Goal: Task Accomplishment & Management: Complete application form

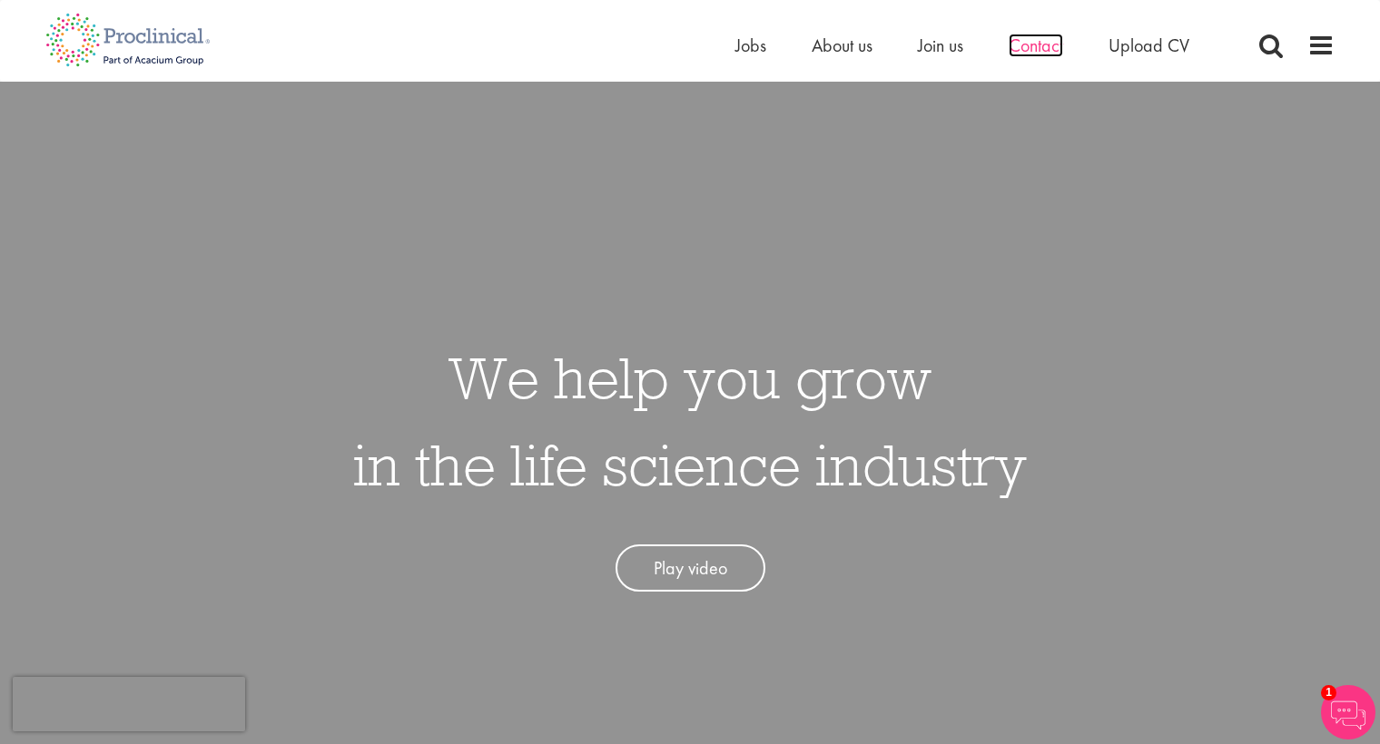
click at [1024, 49] on span "Contact" at bounding box center [1036, 46] width 54 height 24
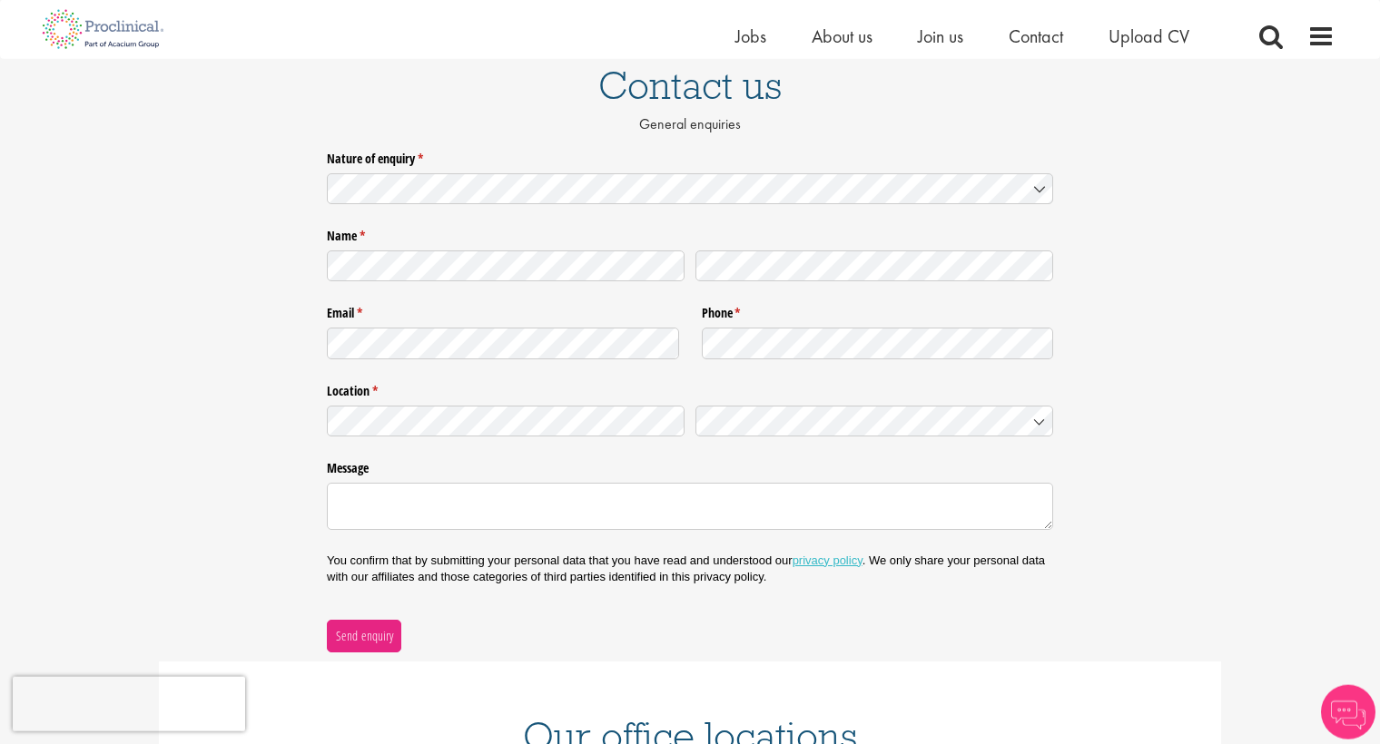
scroll to position [140, 0]
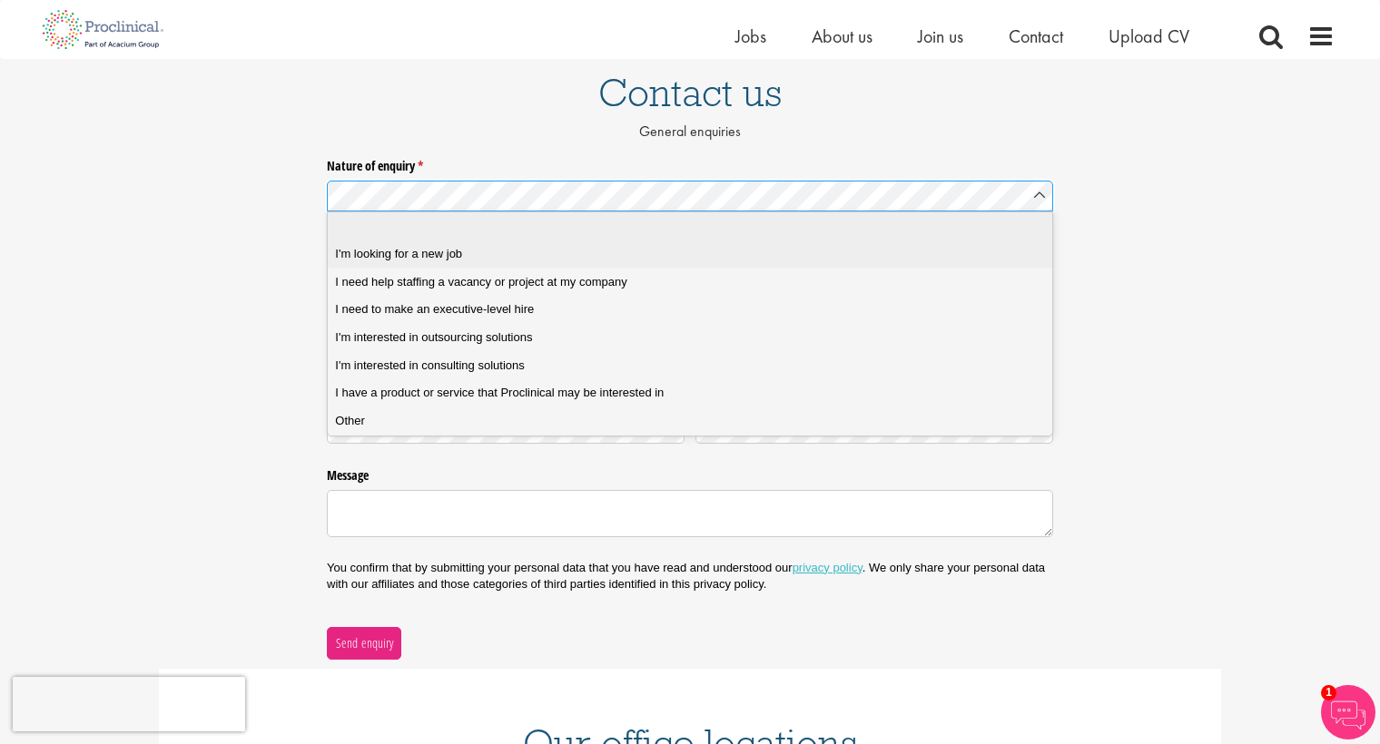
click at [593, 249] on div "I'm looking for a new job" at bounding box center [689, 254] width 709 height 16
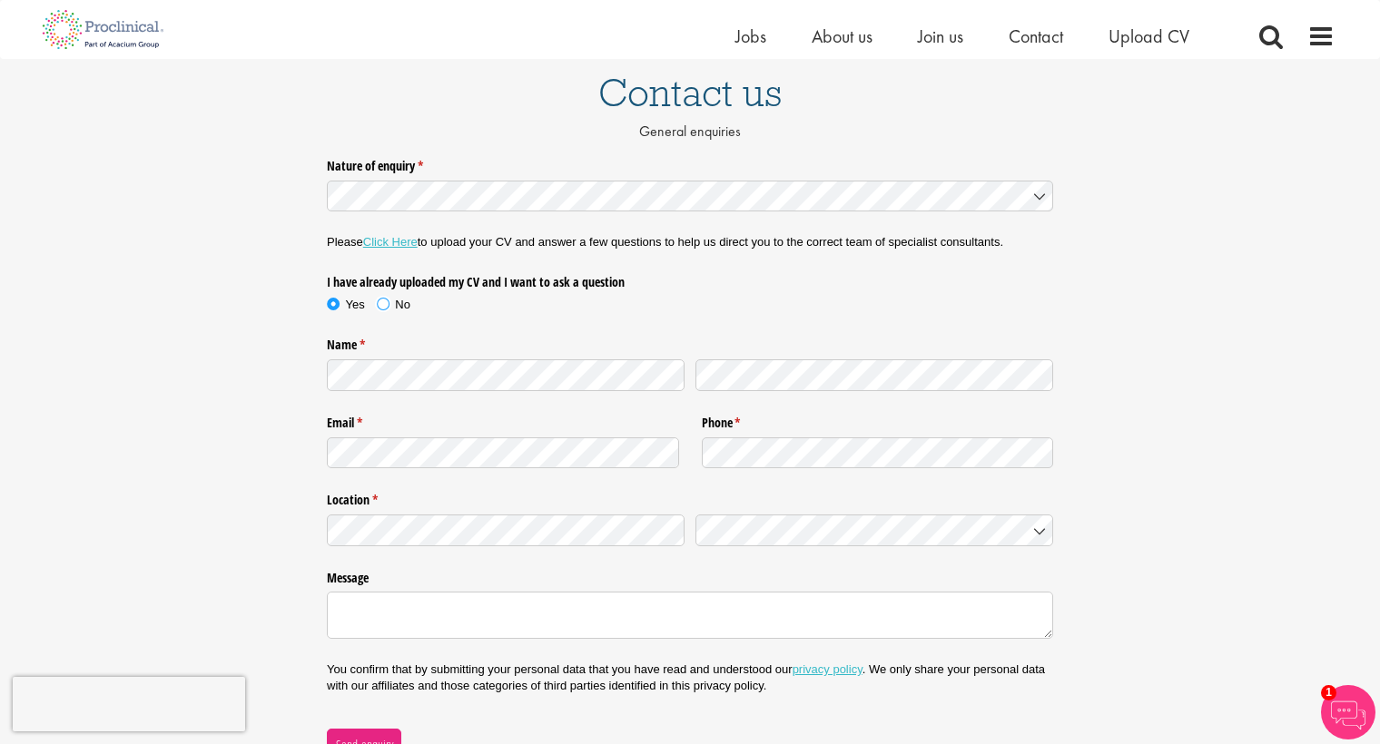
click at [398, 304] on span "No" at bounding box center [402, 305] width 15 height 14
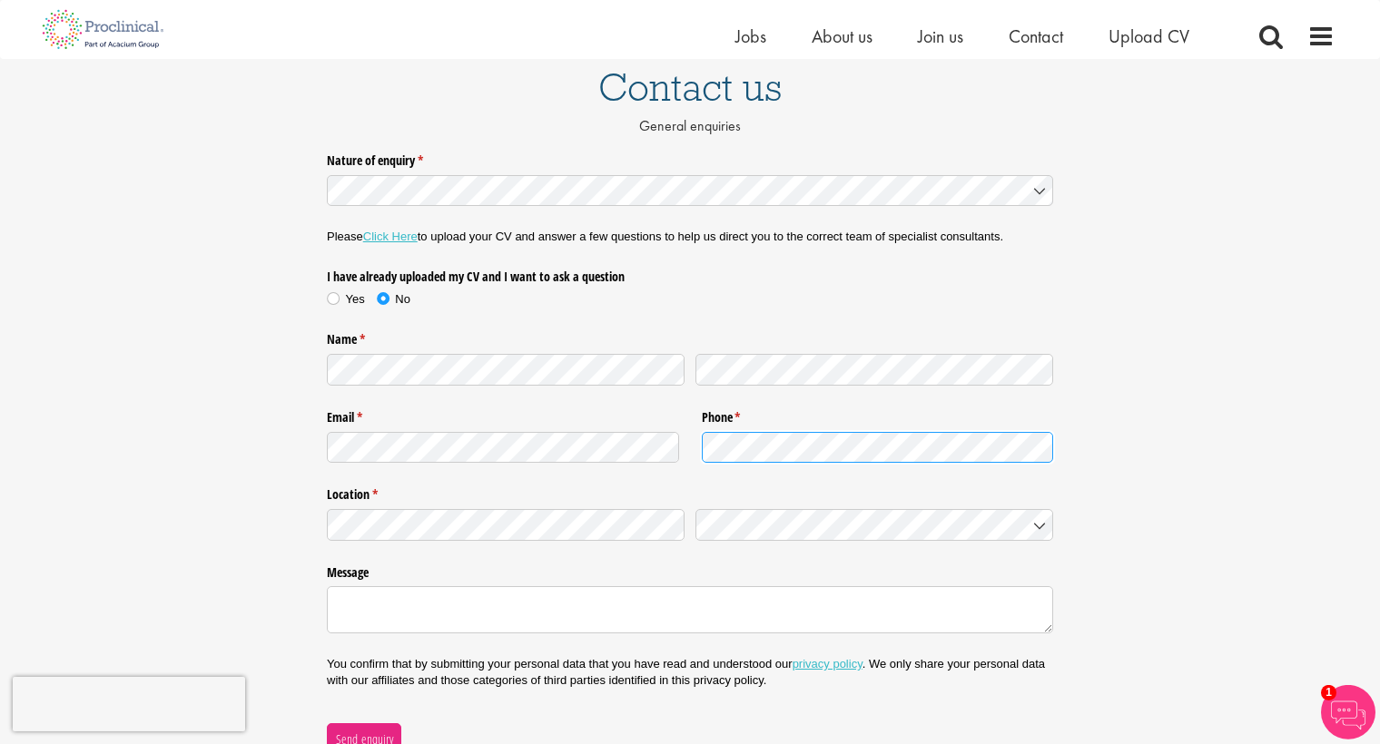
scroll to position [236, 0]
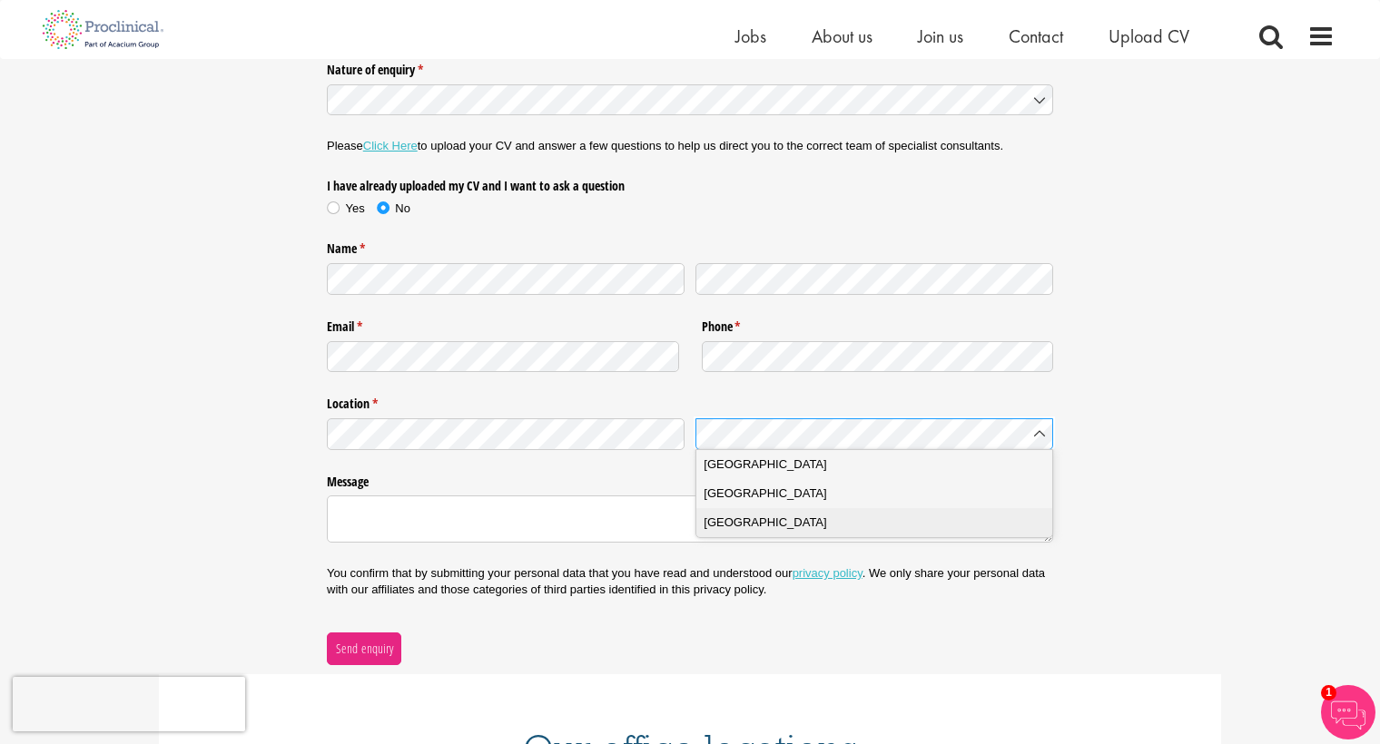
click at [762, 518] on span "[GEOGRAPHIC_DATA]" at bounding box center [765, 523] width 123 height 18
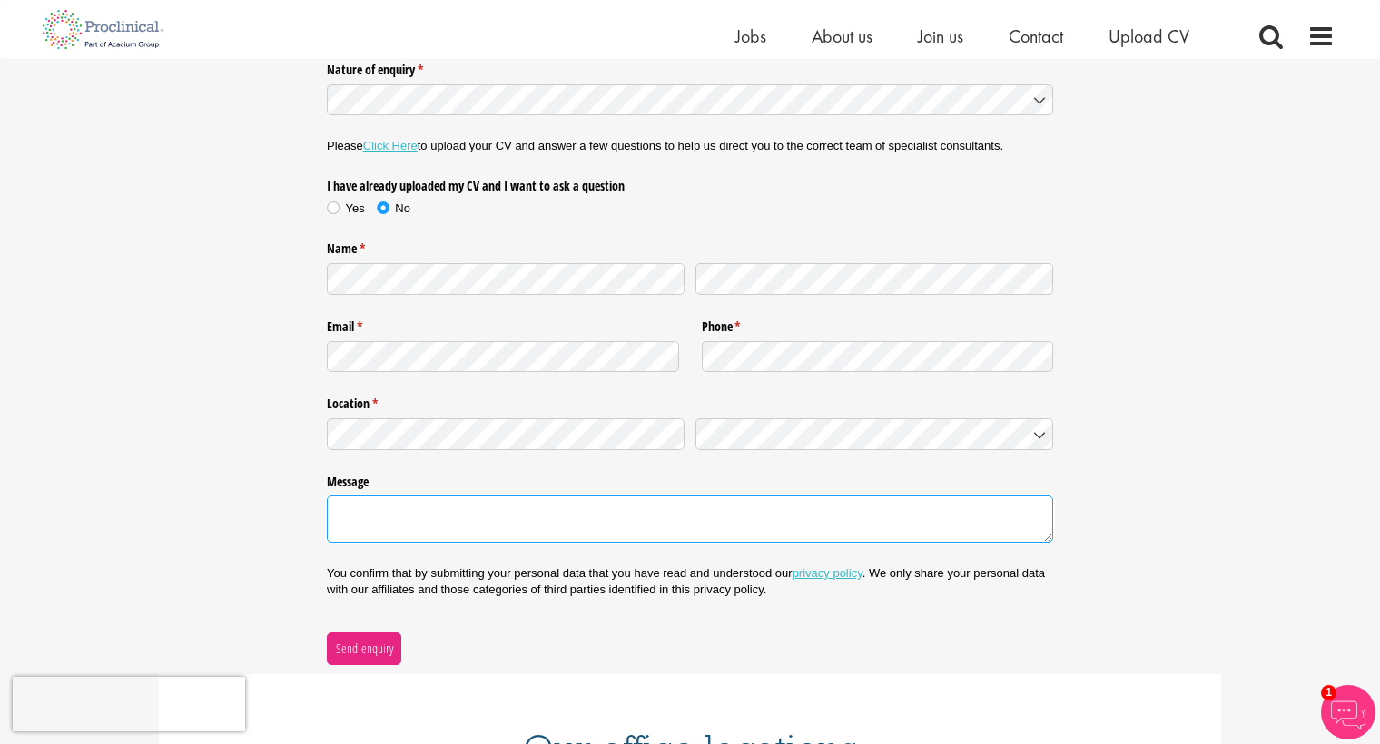
click at [527, 516] on textarea "Message" at bounding box center [690, 519] width 726 height 47
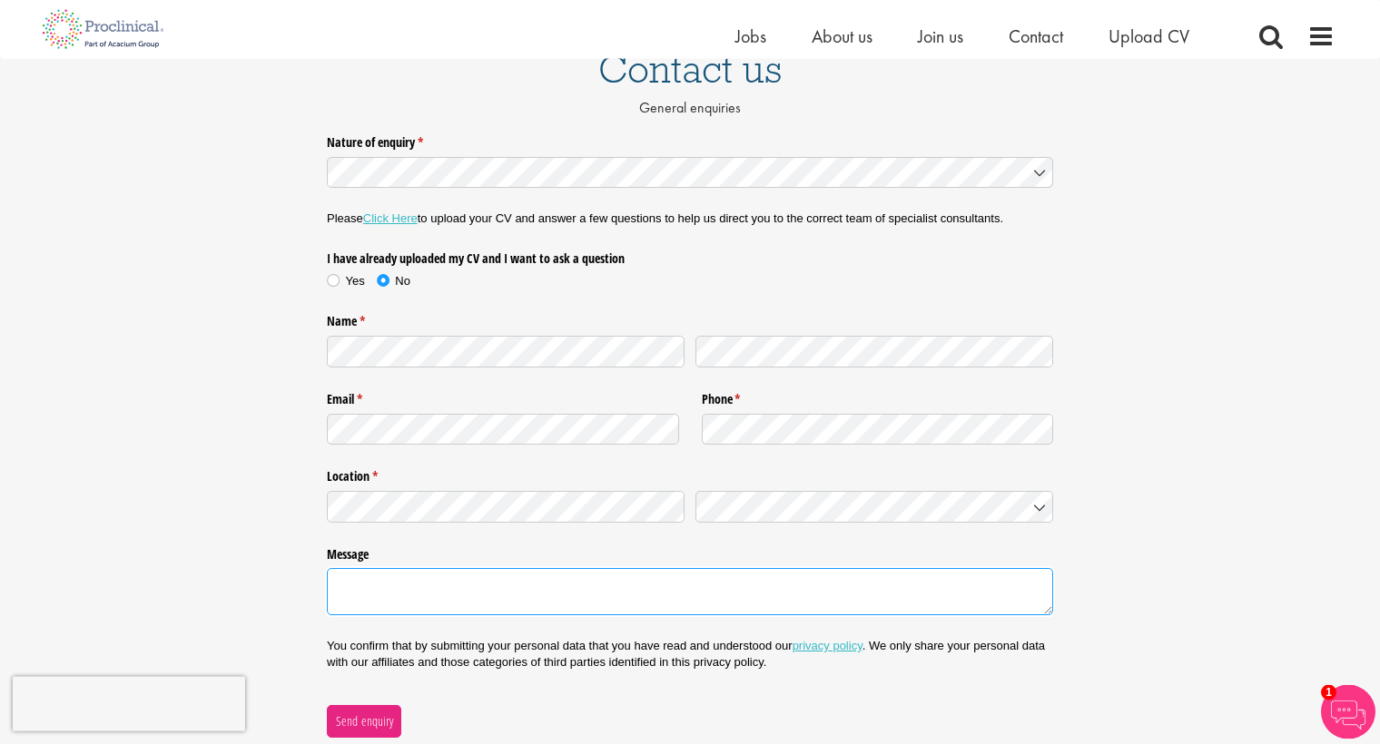
scroll to position [140, 0]
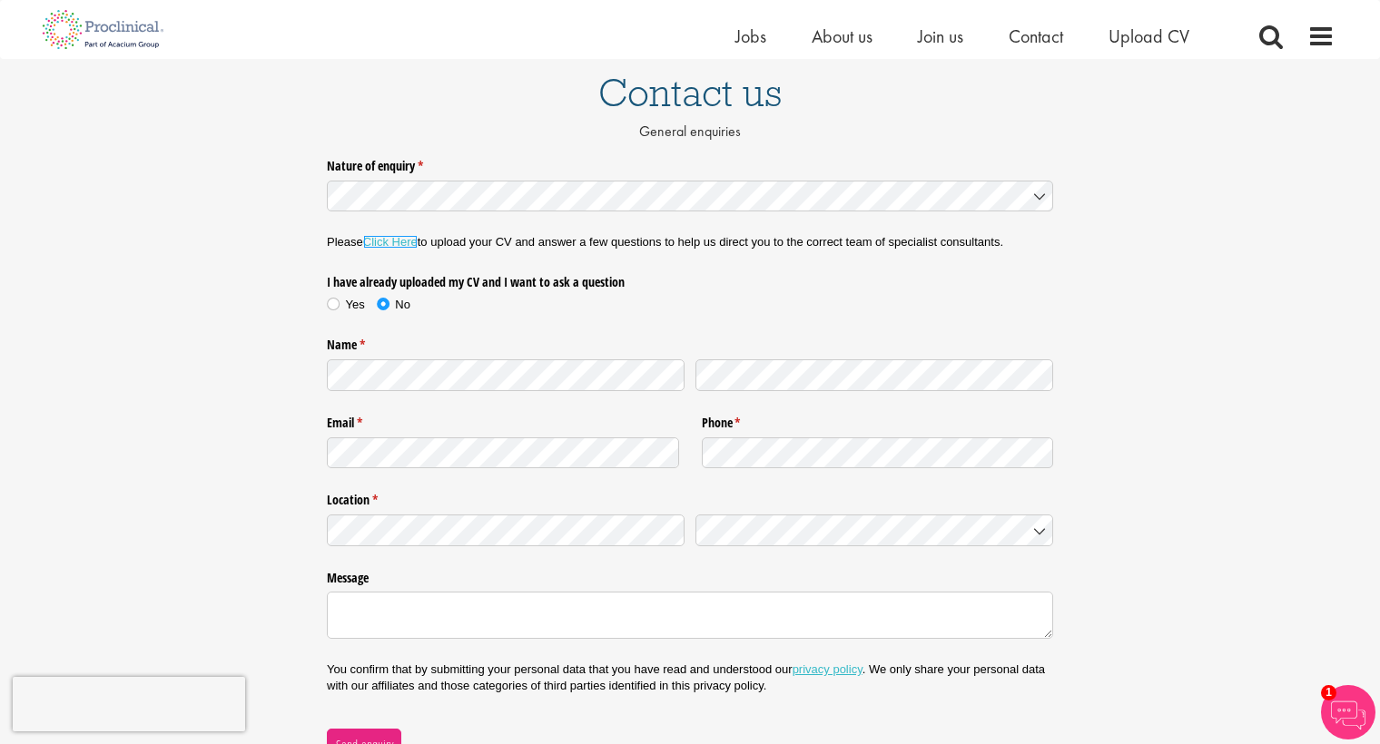
click at [391, 241] on link "Click Here" at bounding box center [390, 242] width 54 height 14
